Goal: Check status: Check status

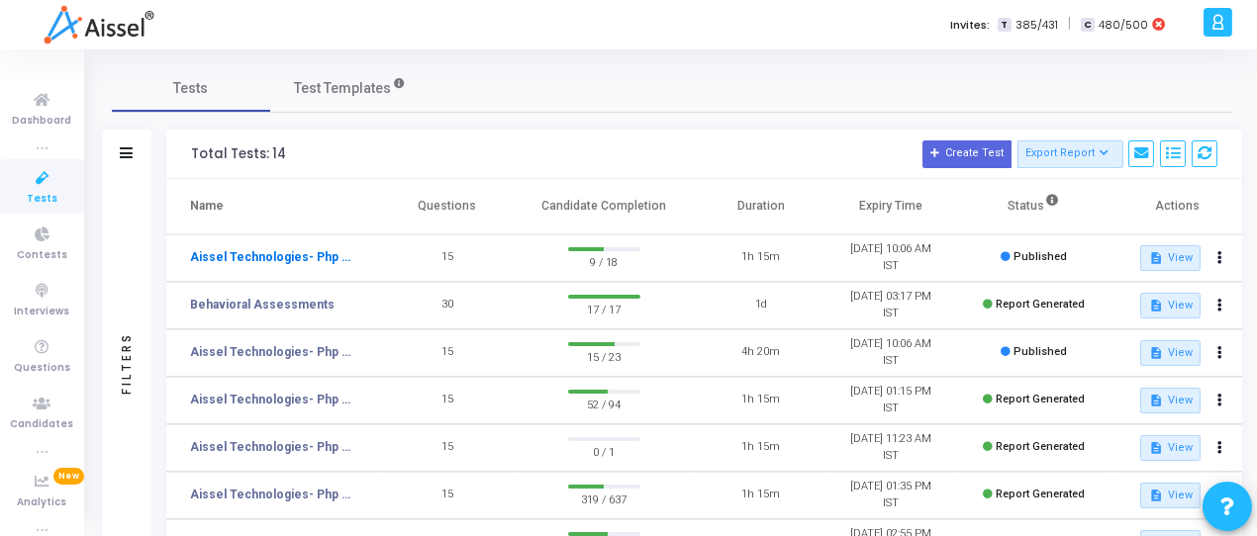
click at [278, 250] on link "Aissel Technologies- Php Developer-" at bounding box center [272, 257] width 164 height 18
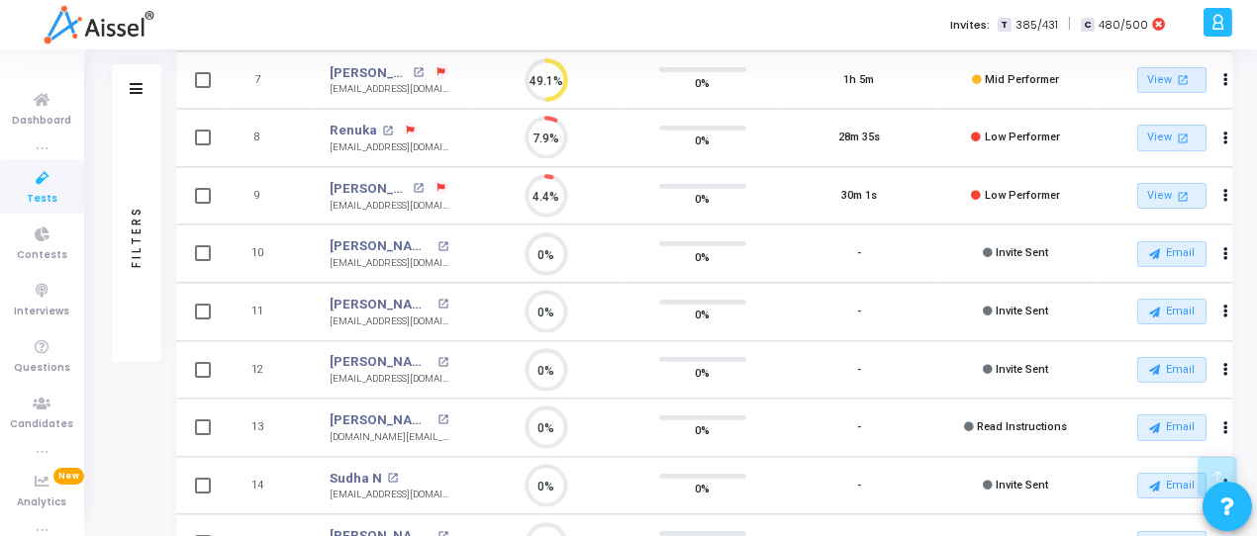
scroll to position [594, 0]
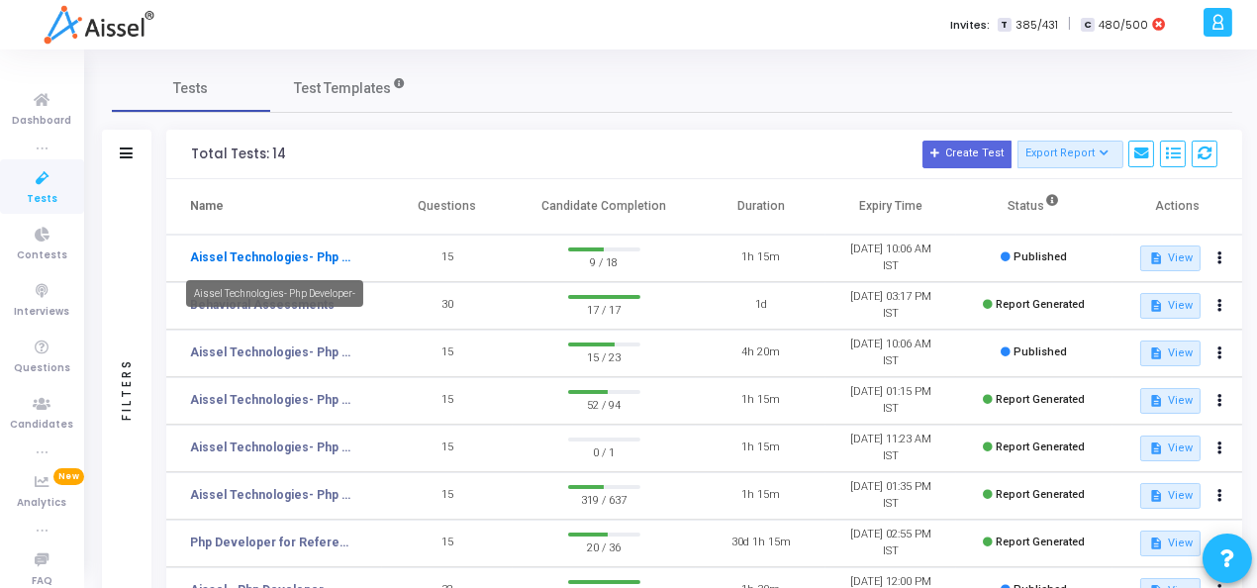
click at [219, 250] on link "Aissel Technologies- Php Developer-" at bounding box center [272, 257] width 164 height 18
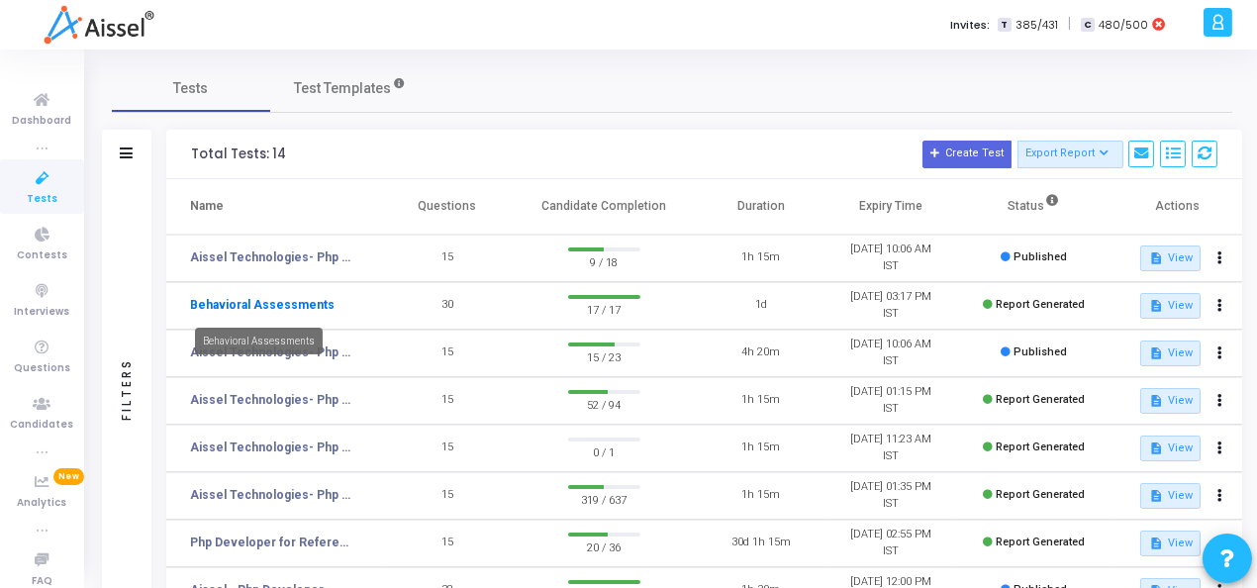
click at [271, 309] on link "Behavioral Assessments" at bounding box center [262, 305] width 145 height 18
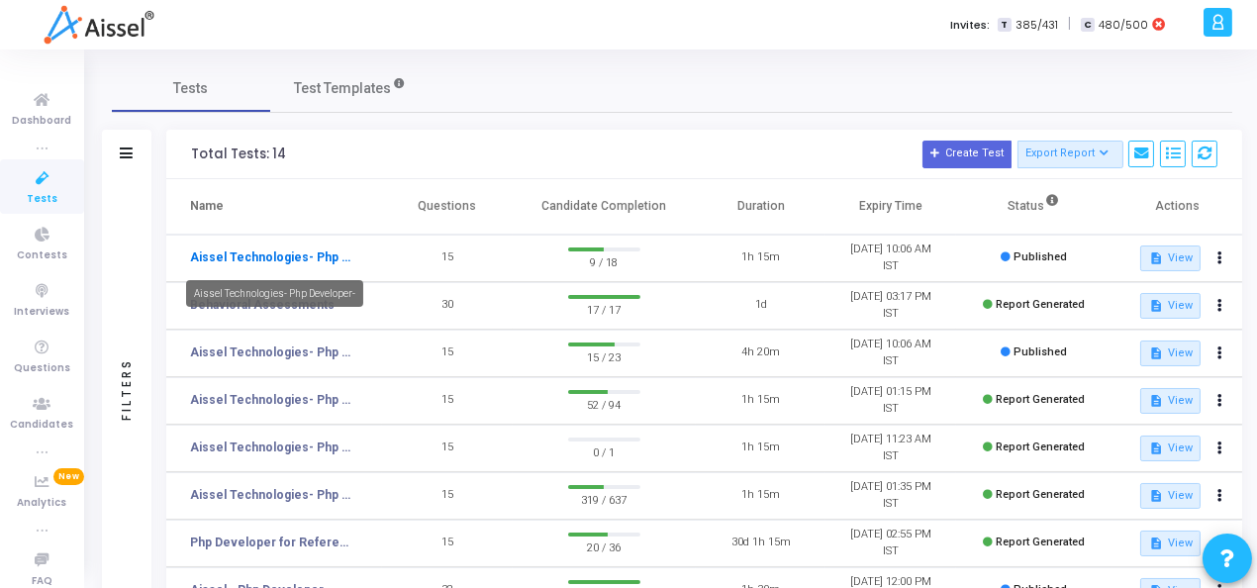
click at [315, 256] on link "Aissel Technologies- Php Developer-" at bounding box center [272, 257] width 164 height 18
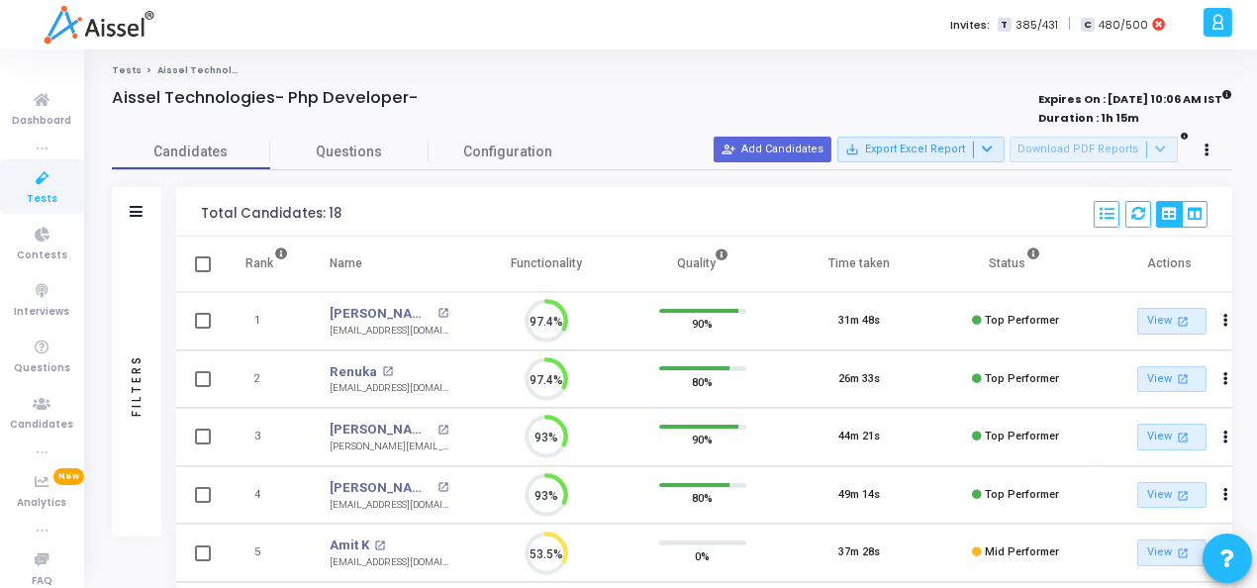
scroll to position [42, 50]
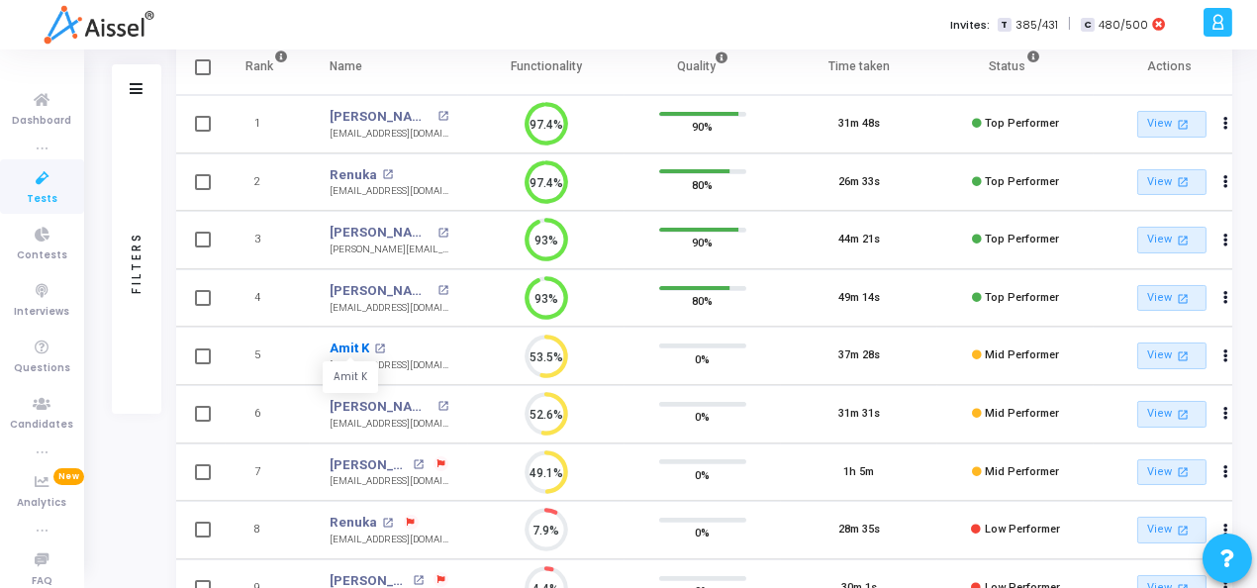
click at [338, 347] on link "Amit K" at bounding box center [350, 348] width 40 height 20
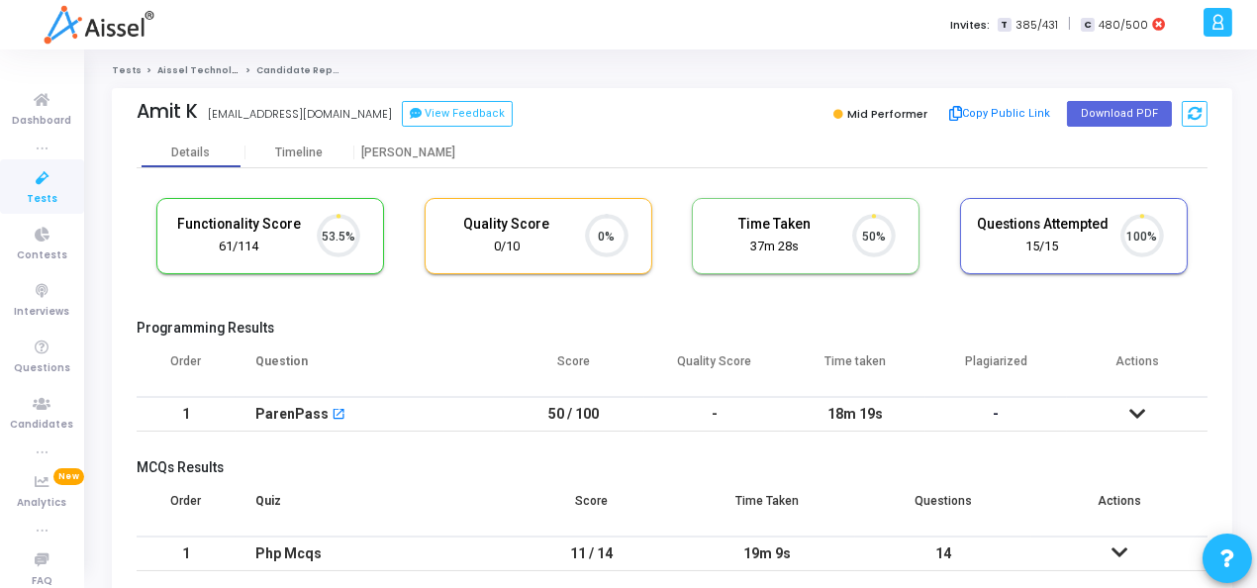
scroll to position [42, 50]
